Goal: Task Accomplishment & Management: Manage account settings

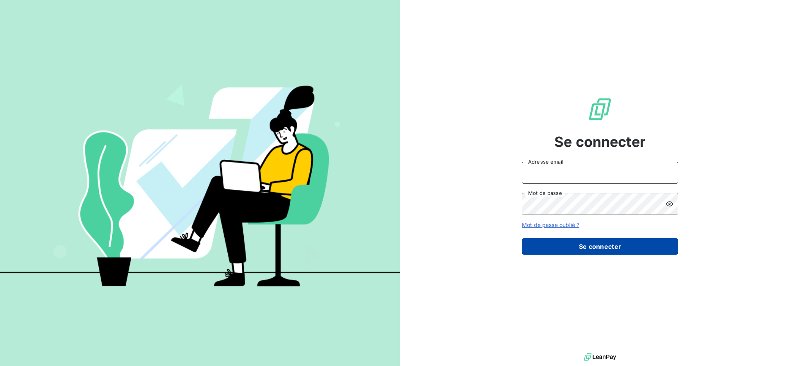
type input "[PERSON_NAME][EMAIL_ADDRESS][PERSON_NAME][DOMAIN_NAME]"
click at [564, 244] on button "Se connecter" at bounding box center [600, 246] width 156 height 16
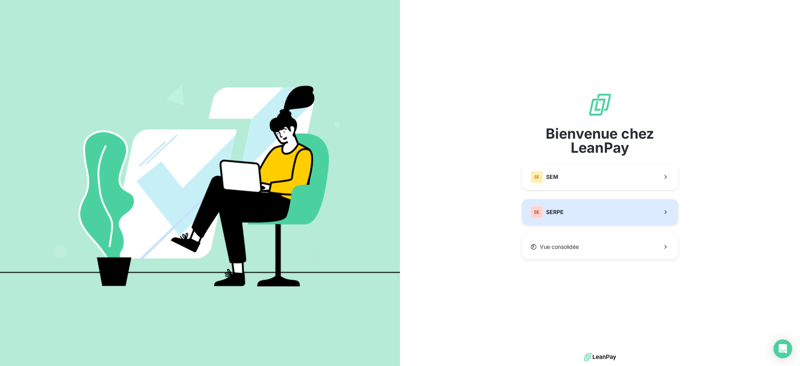
click at [605, 209] on button "SE SERPE" at bounding box center [600, 212] width 156 height 26
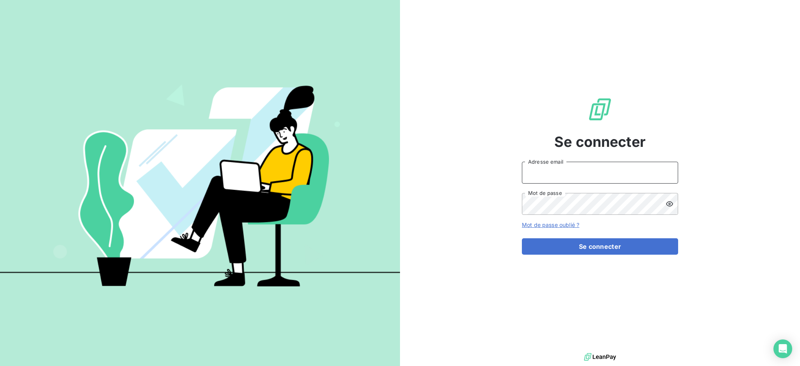
type input "[PERSON_NAME][EMAIL_ADDRESS][PERSON_NAME][DOMAIN_NAME]"
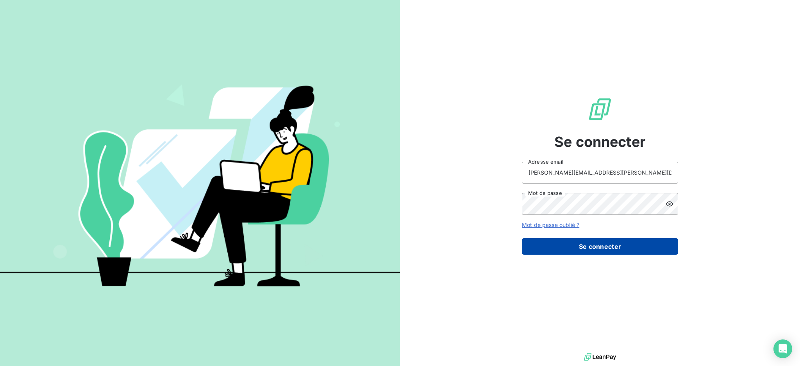
click at [605, 242] on button "Se connecter" at bounding box center [600, 246] width 156 height 16
